Goal: Task Accomplishment & Management: Use online tool/utility

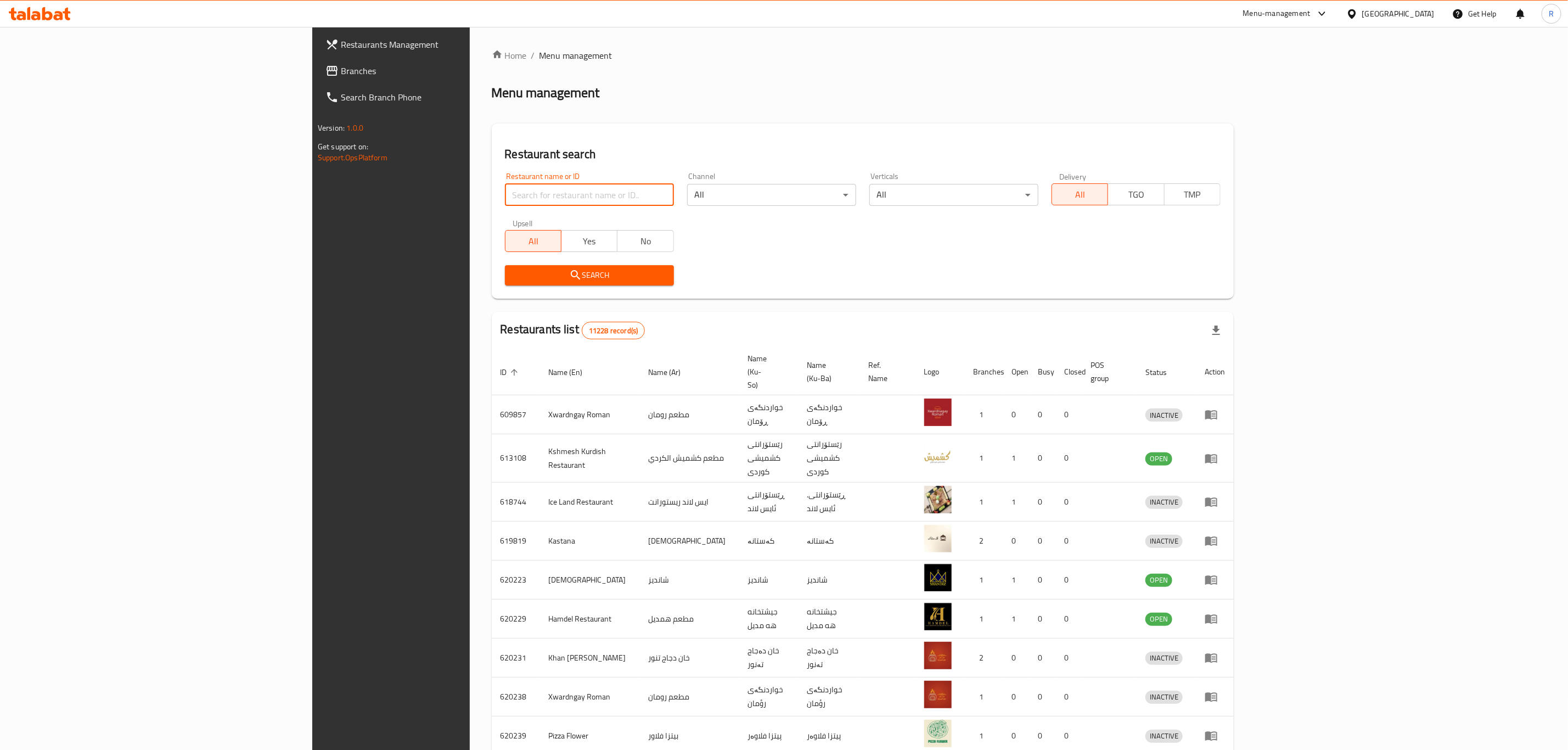
drag, startPoint x: 0, startPoint y: 0, endPoint x: 332, endPoint y: 192, distance: 383.5
click at [505, 192] on input "search" at bounding box center [589, 195] width 169 height 22
type input "wow h"
click button "Search" at bounding box center [589, 276] width 169 height 20
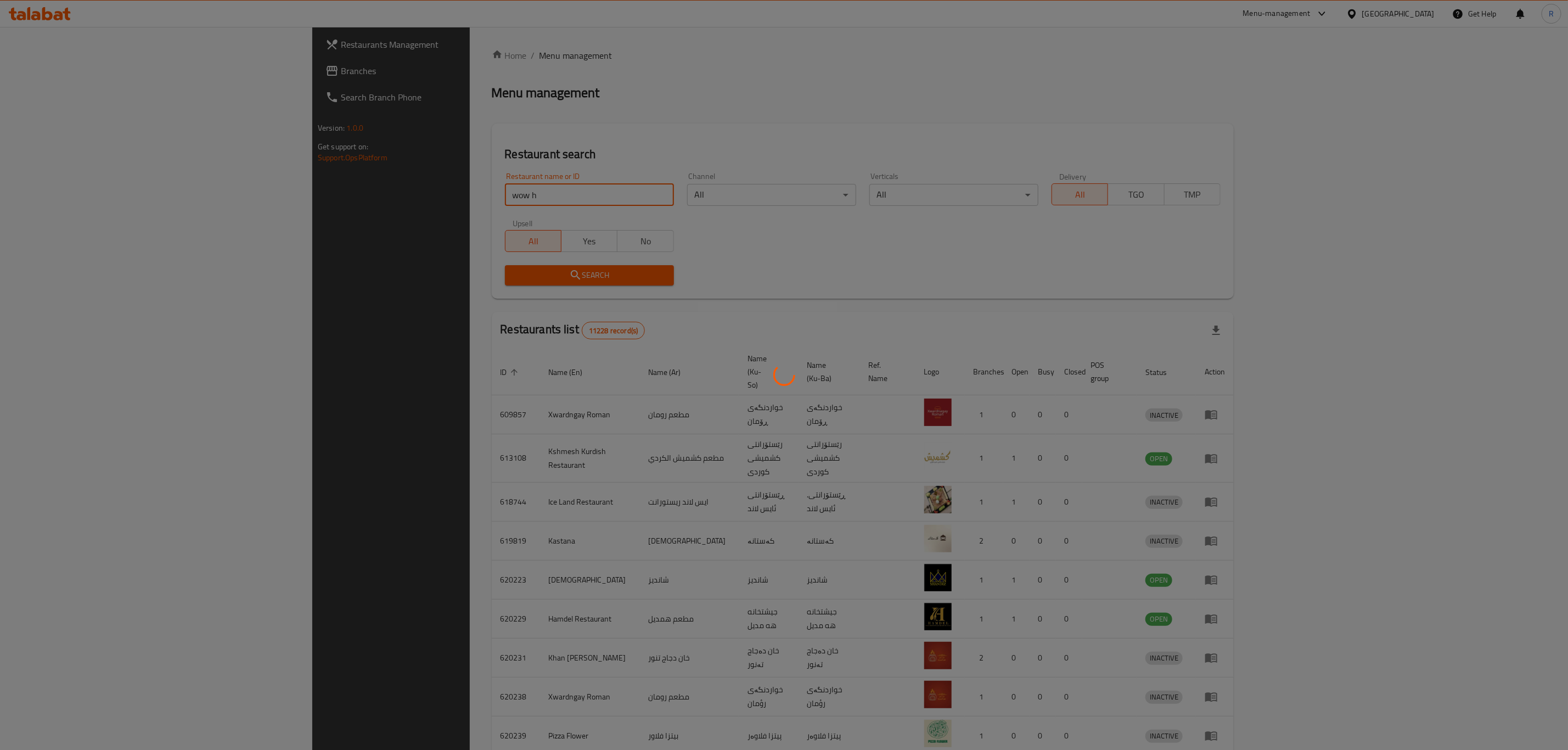
click button "Search" at bounding box center [589, 276] width 169 height 20
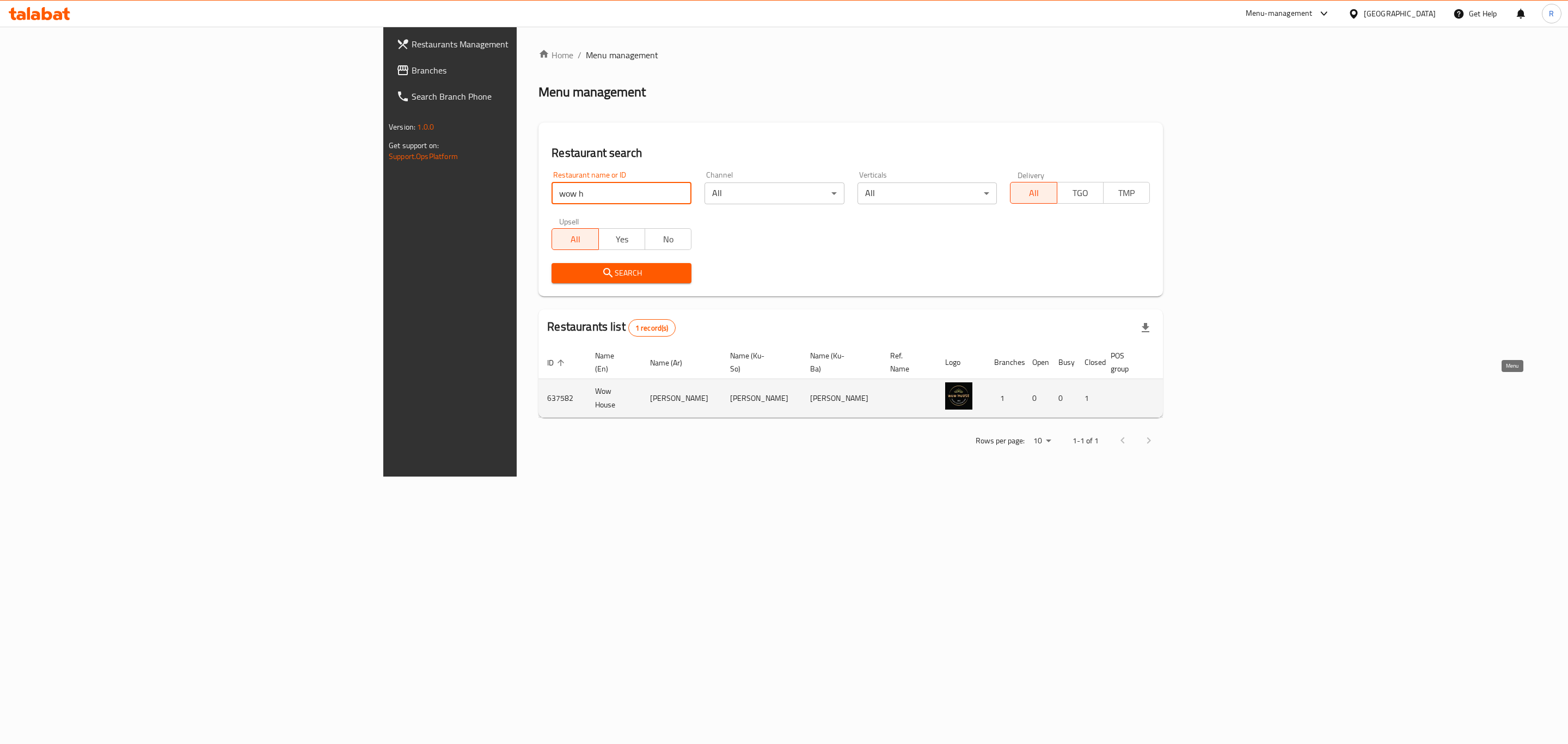
click at [1235, 392] on icon "enhanced table" at bounding box center [1228, 398] width 13 height 13
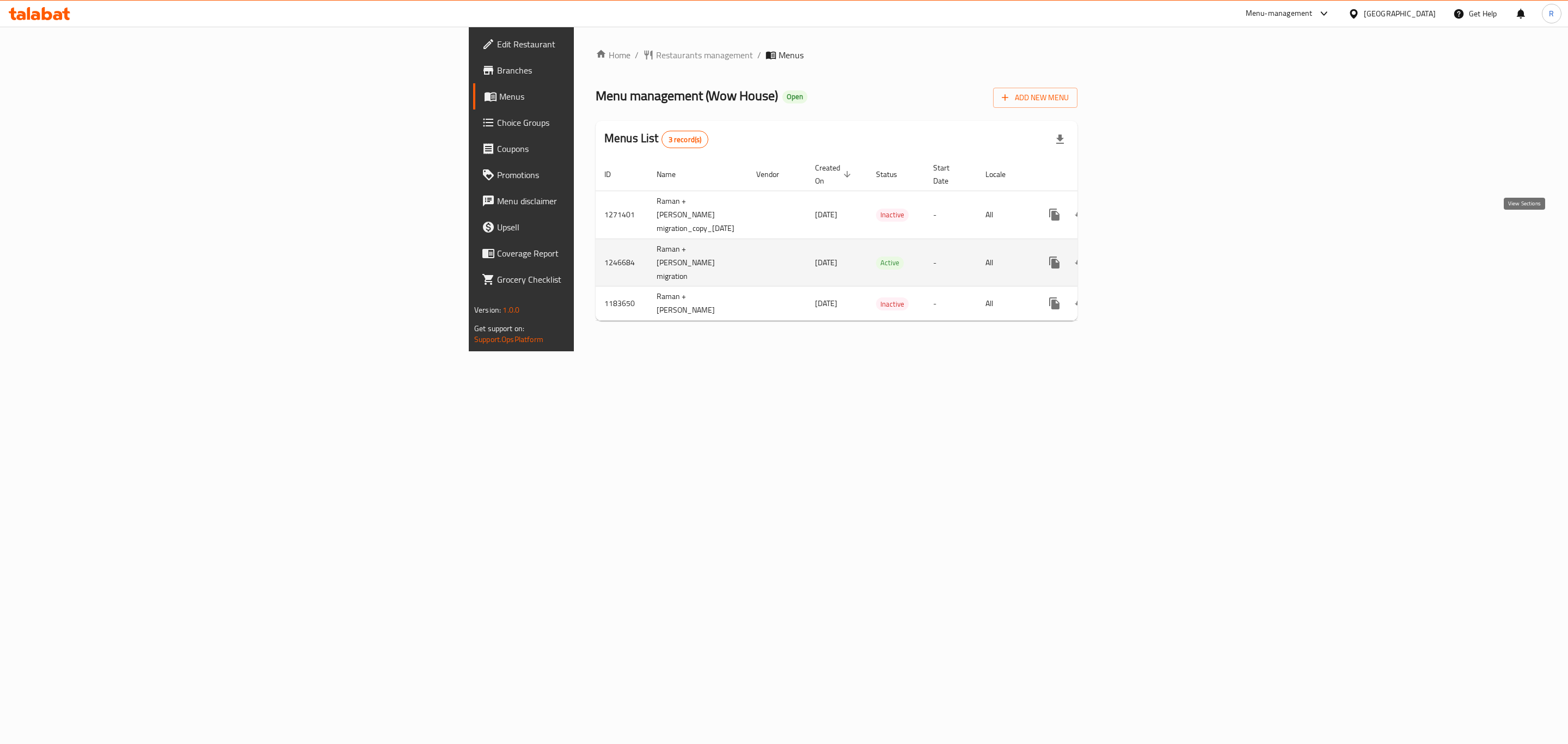
click at [1139, 256] on icon "enhanced table" at bounding box center [1133, 263] width 13 height 13
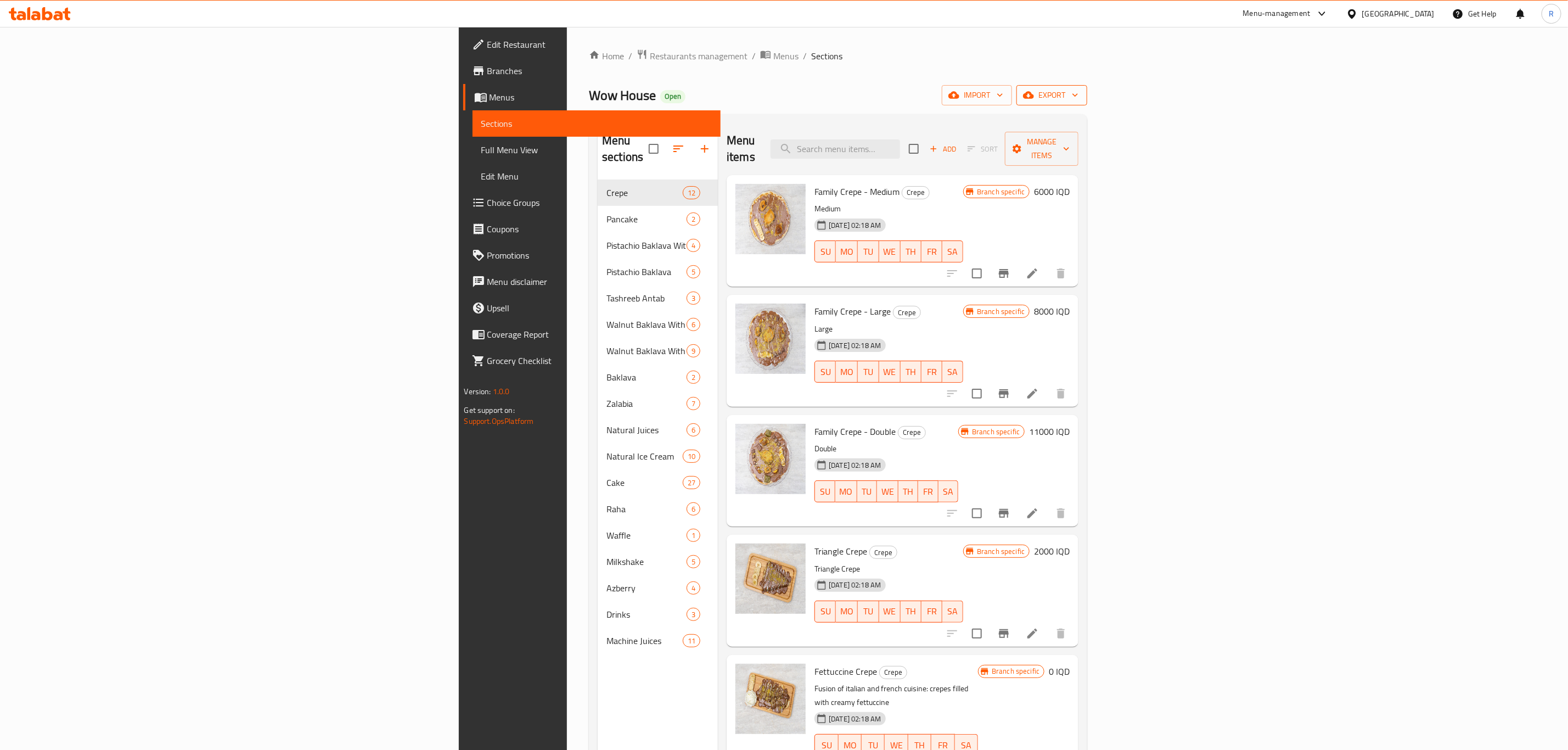
click at [1078, 95] on span "export" at bounding box center [1052, 95] width 53 height 14
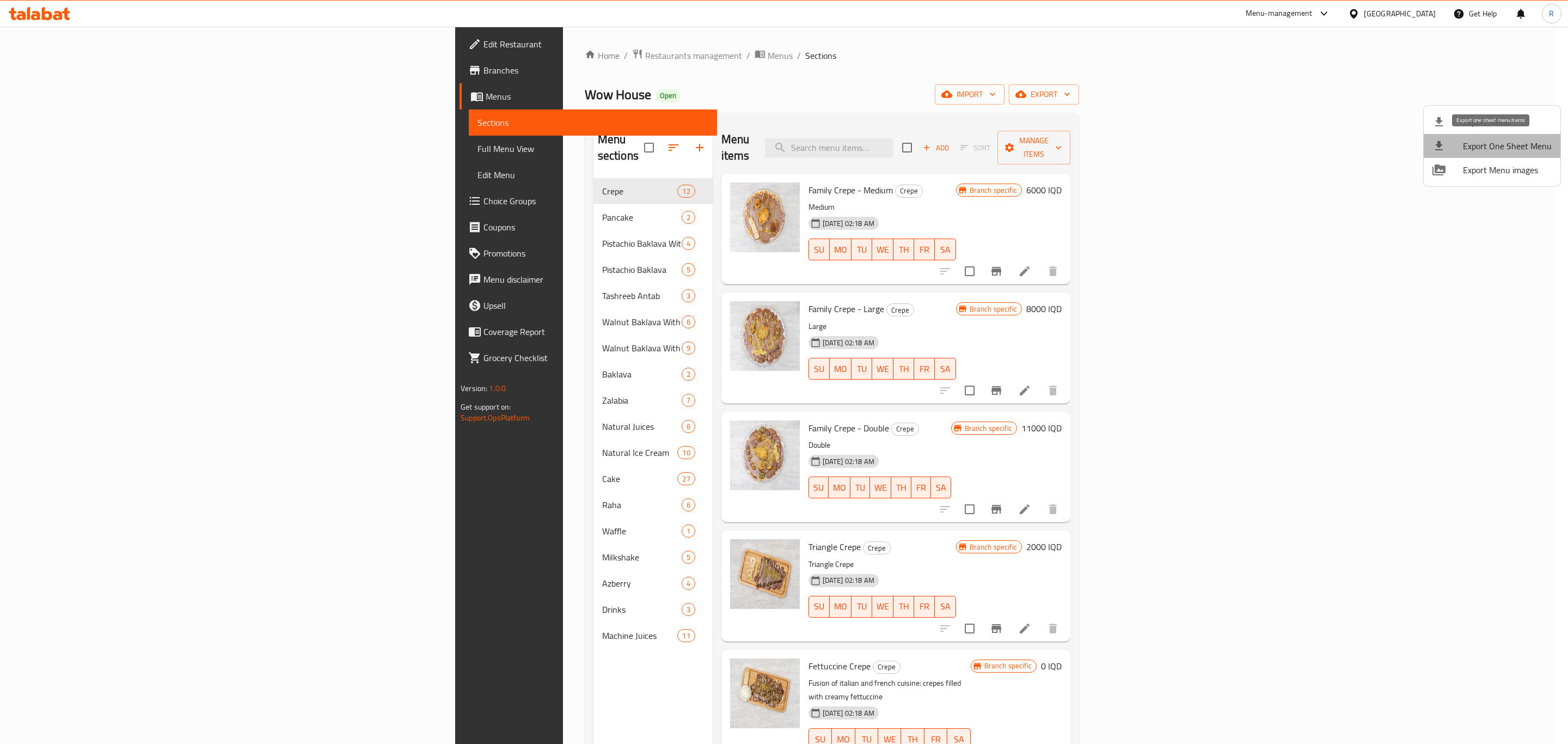
click at [1514, 144] on span "Export One Sheet Menu" at bounding box center [1507, 146] width 89 height 13
drag, startPoint x: 351, startPoint y: 92, endPoint x: 275, endPoint y: 92, distance: 76.0
click at [261, 94] on div at bounding box center [784, 372] width 1568 height 744
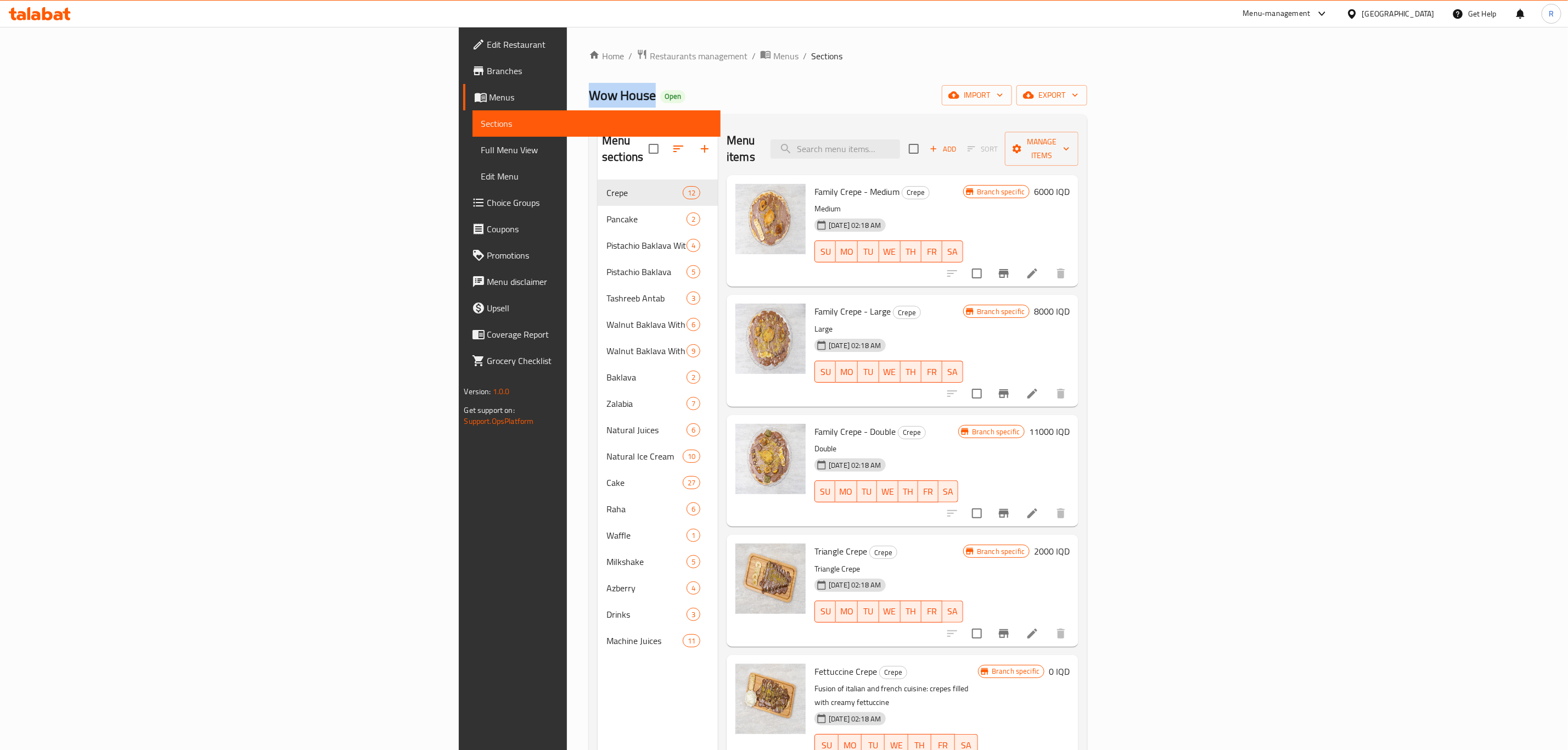
drag, startPoint x: 349, startPoint y: 92, endPoint x: 305, endPoint y: 92, distance: 44.0
click at [589, 94] on span "Wow House" at bounding box center [622, 95] width 67 height 25
drag, startPoint x: 305, startPoint y: 92, endPoint x: 298, endPoint y: 96, distance: 8.1
click at [589, 96] on span "Wow House" at bounding box center [622, 95] width 67 height 25
drag, startPoint x: 282, startPoint y: 94, endPoint x: 349, endPoint y: 99, distance: 67.2
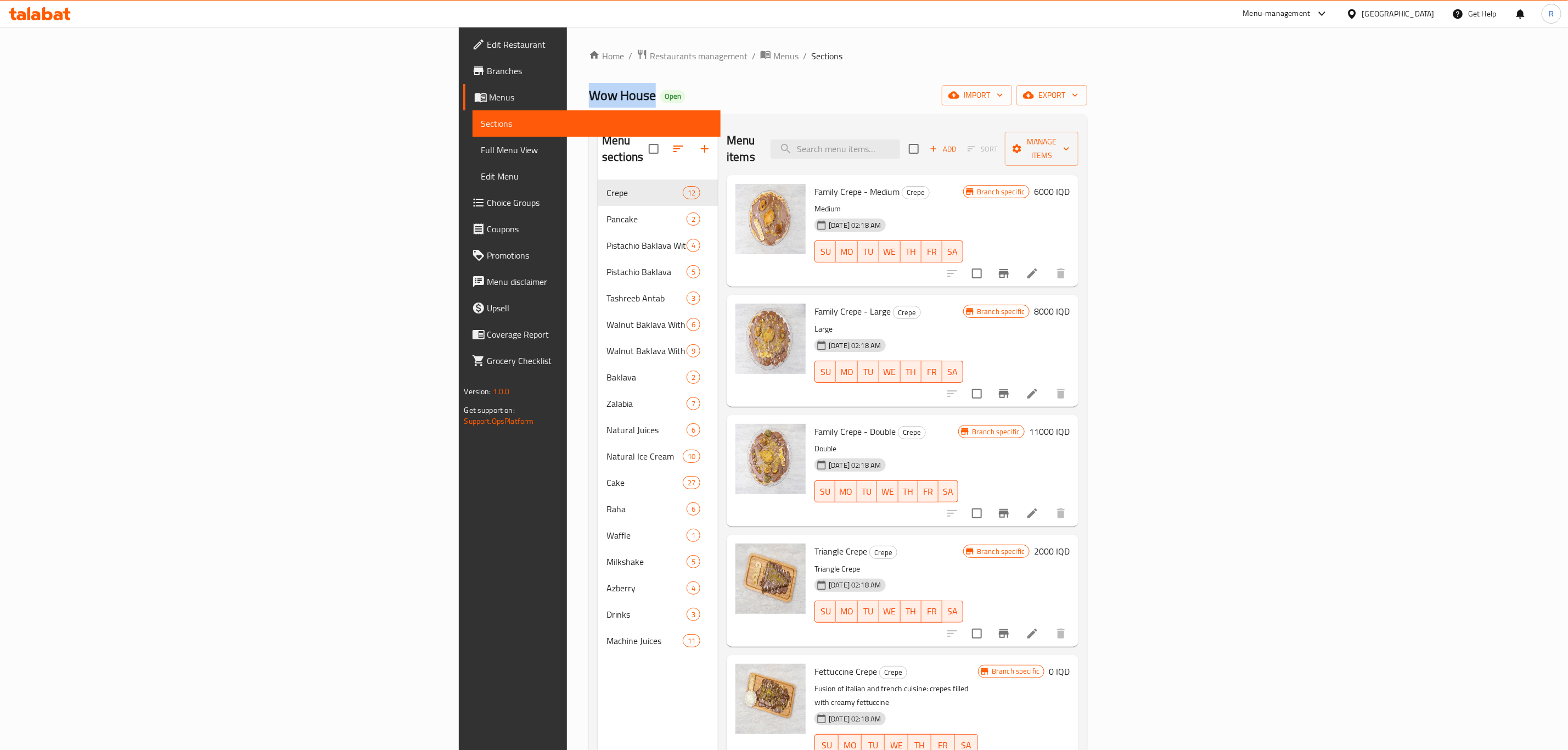
click at [567, 99] on div "Home / Restaurants management / Menus / Sections Wow House Open import export M…" at bounding box center [838, 465] width 542 height 877
copy span "Wow House"
